Goal: Find specific page/section: Find specific page/section

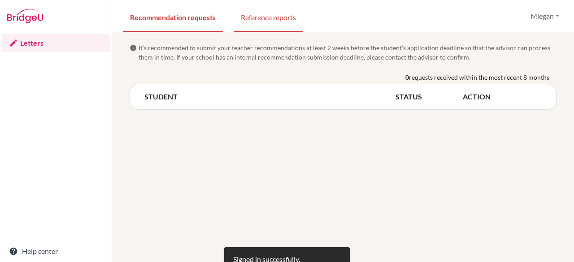
click at [270, 12] on link "Reference reports" at bounding box center [269, 16] width 70 height 31
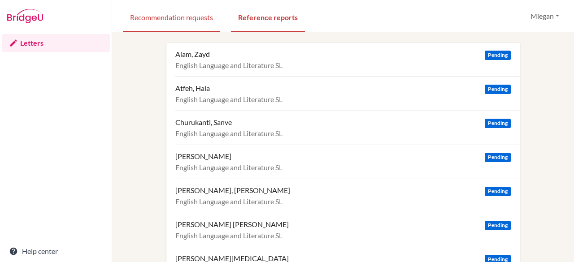
click at [170, 15] on link "Recommendation requests" at bounding box center [171, 16] width 97 height 31
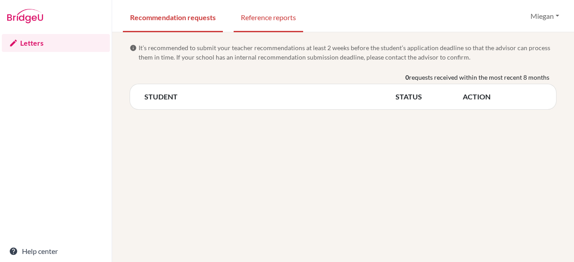
click at [271, 19] on link "Reference reports" at bounding box center [269, 16] width 70 height 31
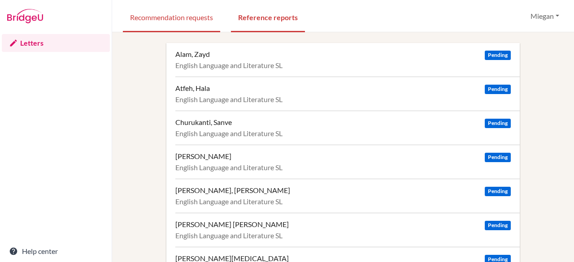
click at [162, 17] on link "Recommendation requests" at bounding box center [171, 16] width 97 height 31
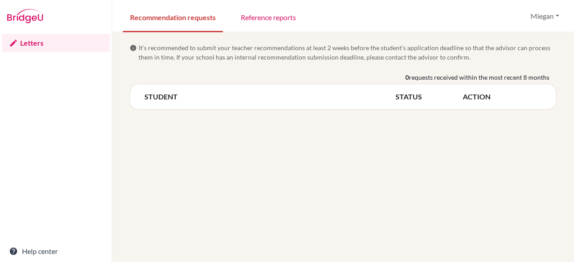
click at [553, 155] on div "info It’s recommended to submit your teacher recommendations at least 2 weeks b…" at bounding box center [343, 147] width 462 height 230
